Goal: Information Seeking & Learning: Compare options

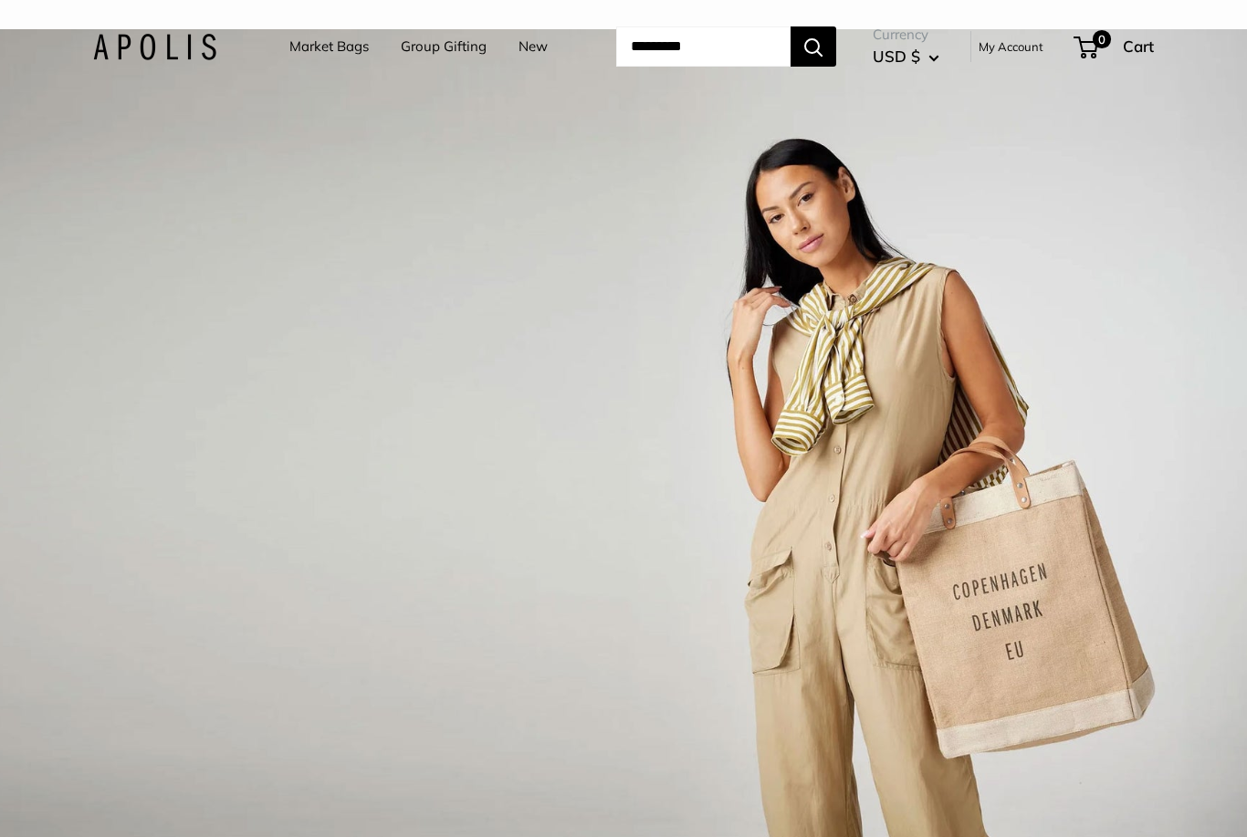
click at [311, 47] on link "Market Bags" at bounding box center [328, 47] width 79 height 26
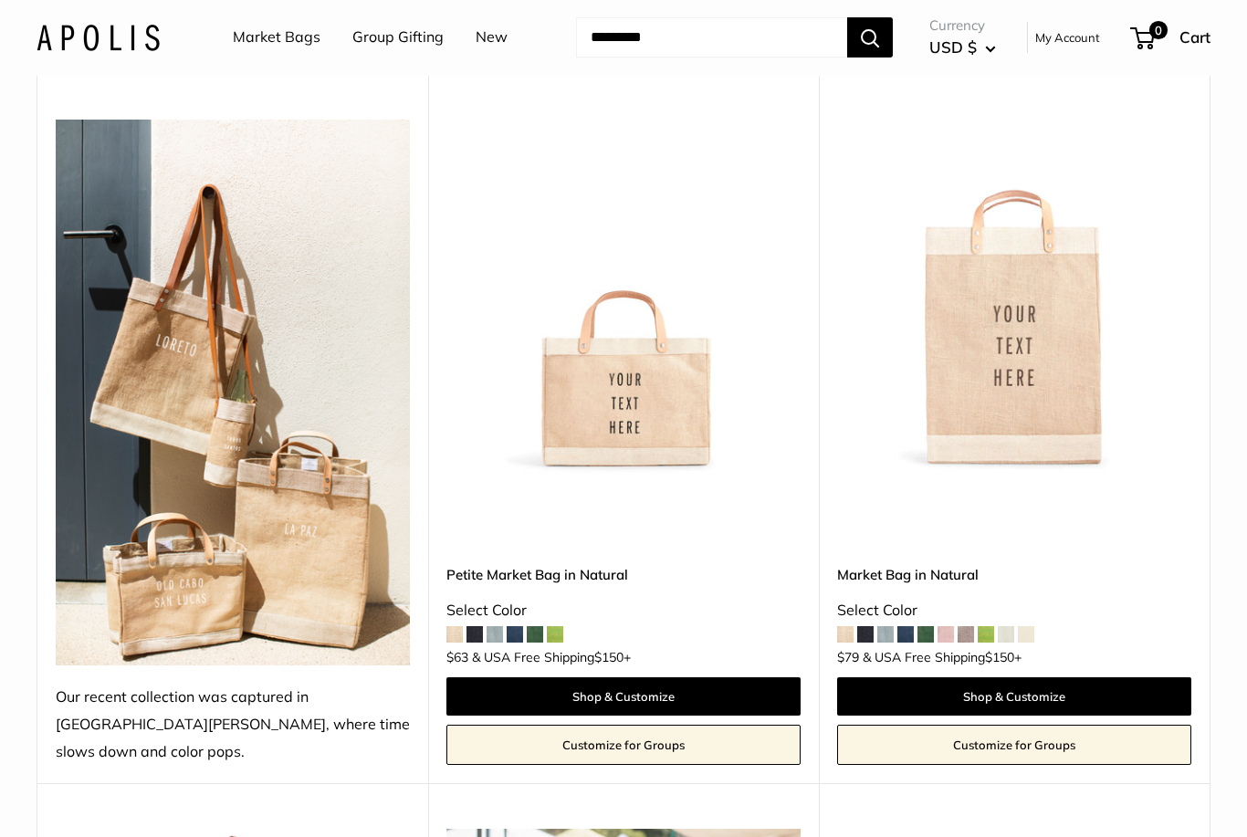
scroll to position [871, 0]
click at [662, 372] on img at bounding box center [623, 297] width 354 height 354
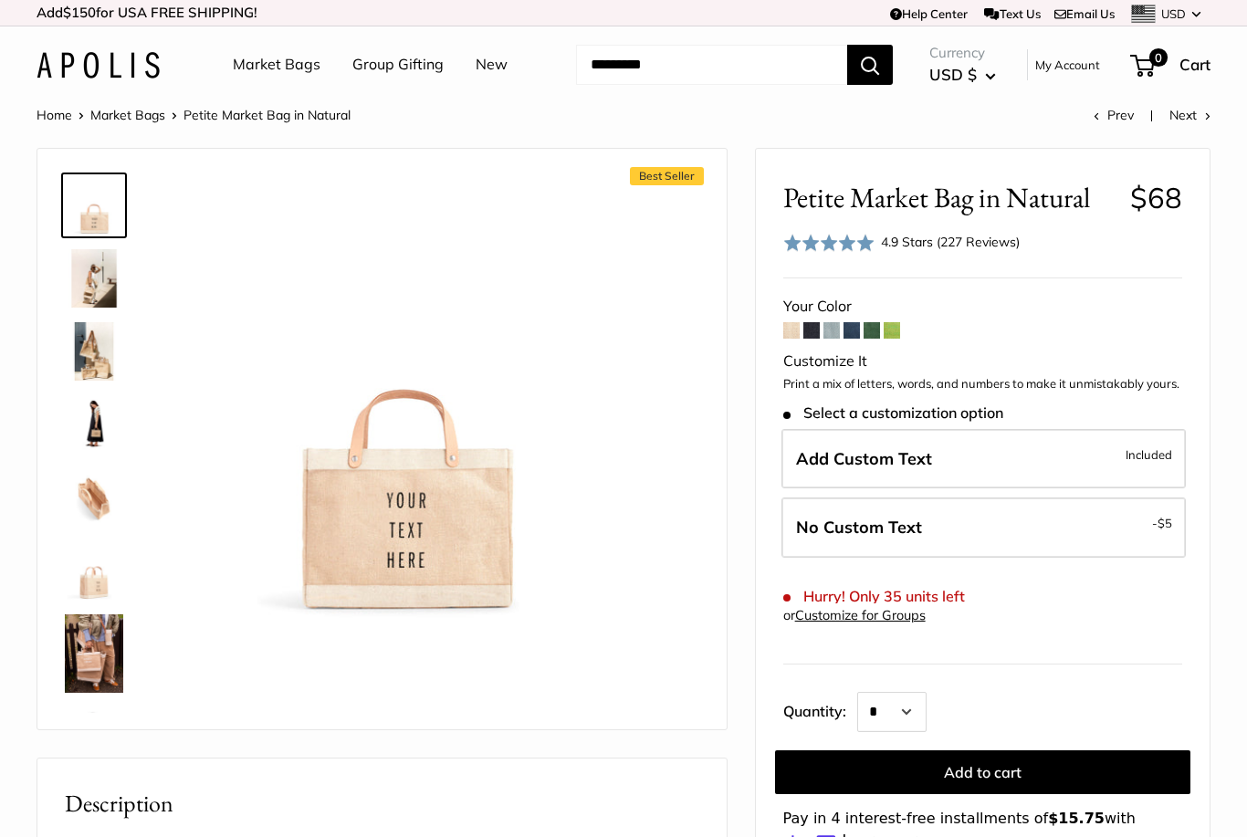
click at [871, 325] on span at bounding box center [872, 330] width 16 height 16
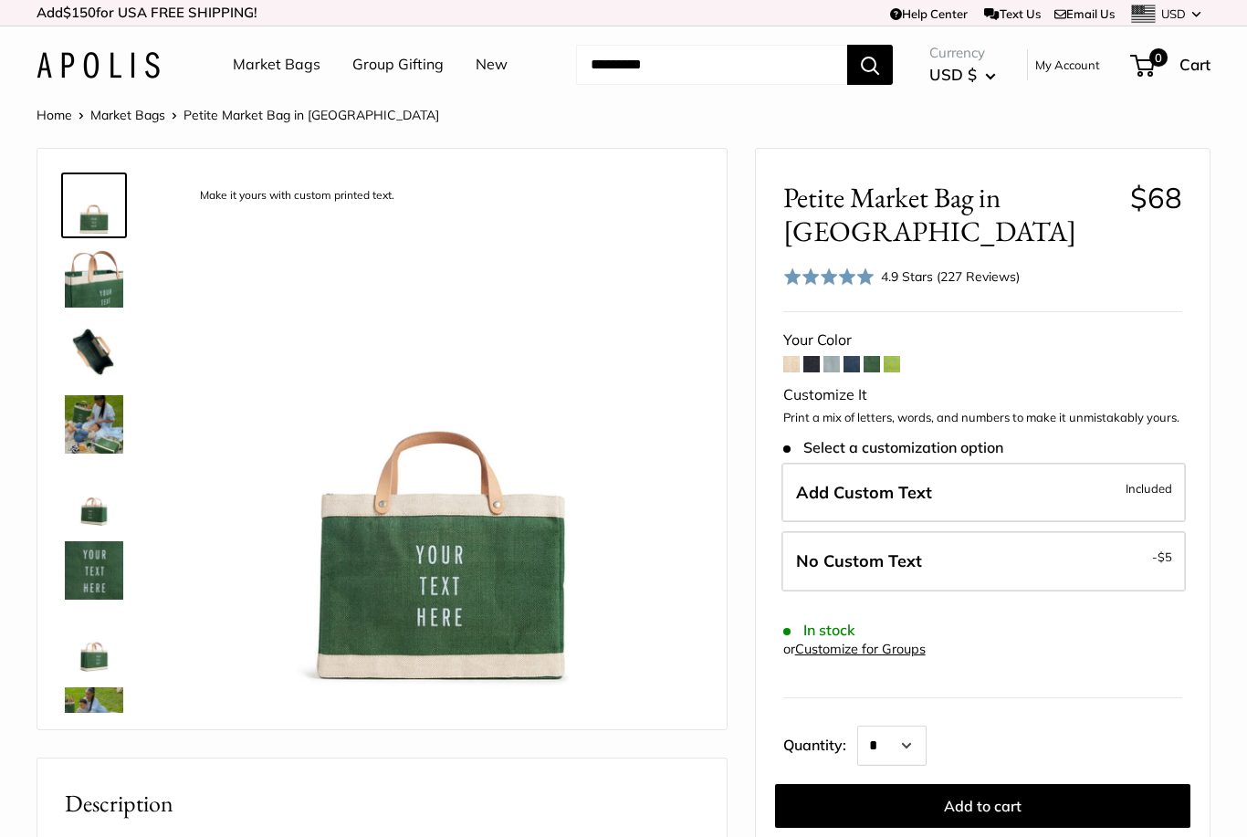
click at [814, 362] on span at bounding box center [812, 364] width 16 height 16
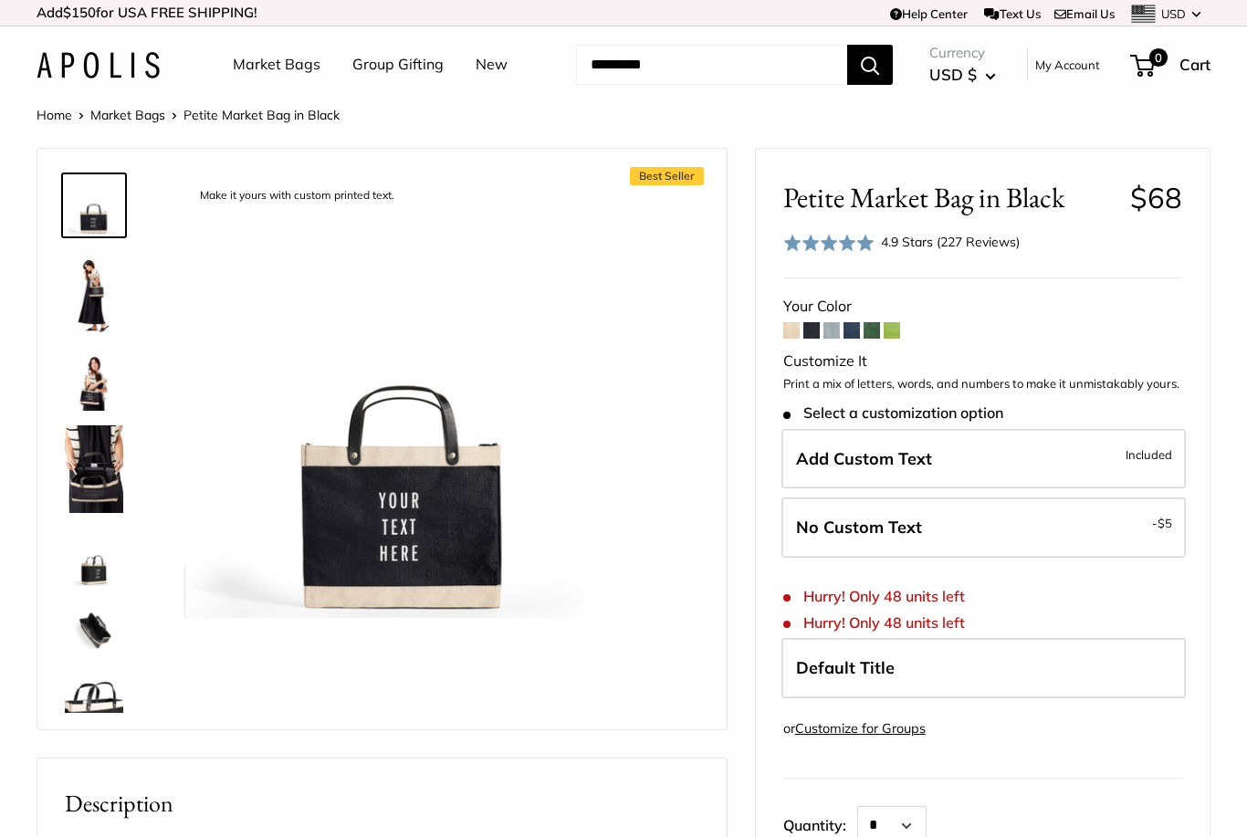
click at [874, 331] on span at bounding box center [872, 330] width 16 height 16
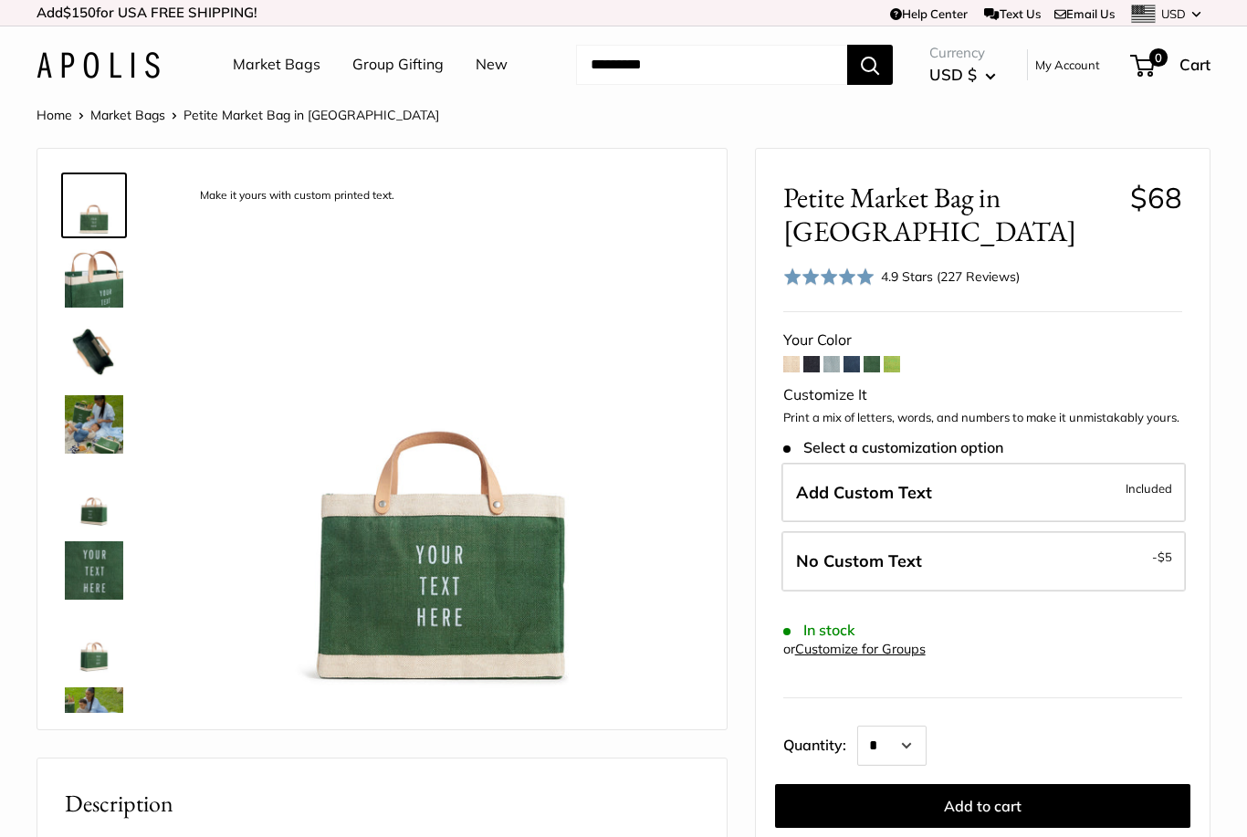
click at [812, 362] on span at bounding box center [812, 364] width 16 height 16
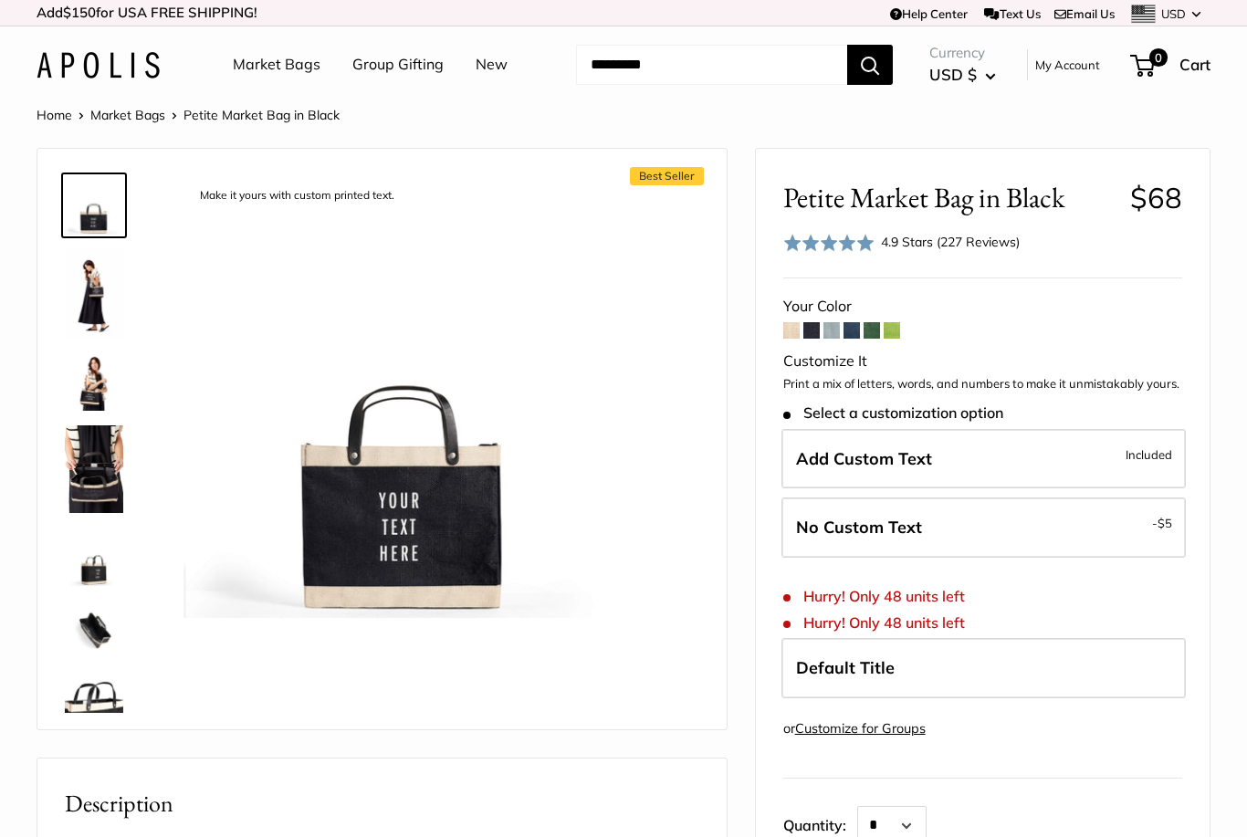
click at [1165, 738] on form "Your Color Customize It Print a mix of letters, words, and numbers to make it u…" at bounding box center [982, 629] width 399 height 673
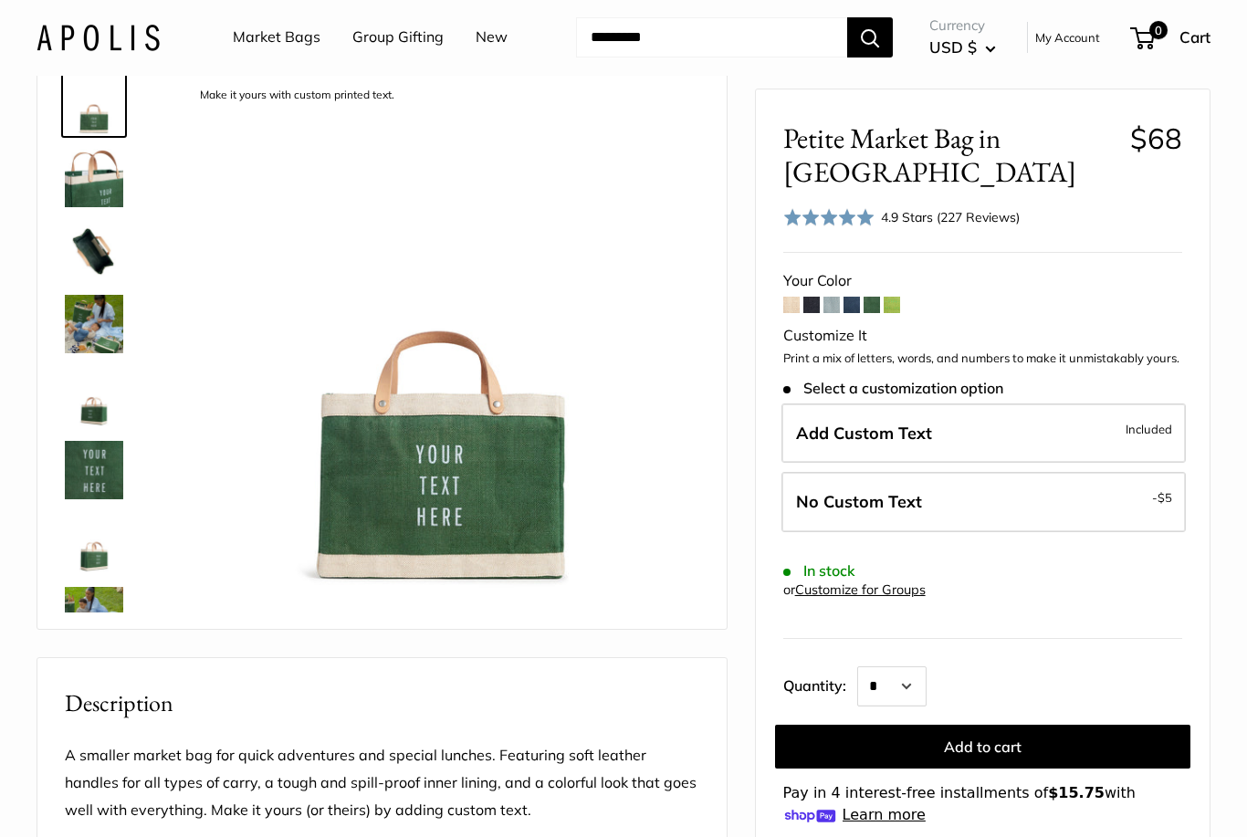
scroll to position [14, 0]
